Goal: Check status

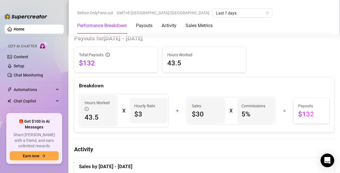
scroll to position [171, 0]
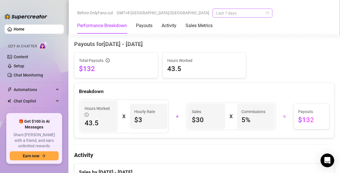
click at [216, 15] on span "Last 7 days" at bounding box center [242, 13] width 53 height 9
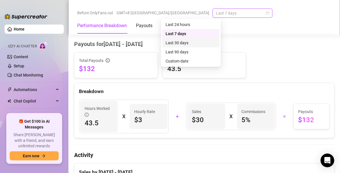
click at [179, 45] on div "Last 30 days" at bounding box center [191, 43] width 51 height 6
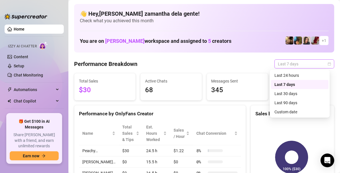
click at [319, 66] on span "Last 7 days" at bounding box center [304, 64] width 53 height 9
click at [292, 93] on div "Last 30 days" at bounding box center [300, 93] width 51 height 6
